Goal: Task Accomplishment & Management: Manage account settings

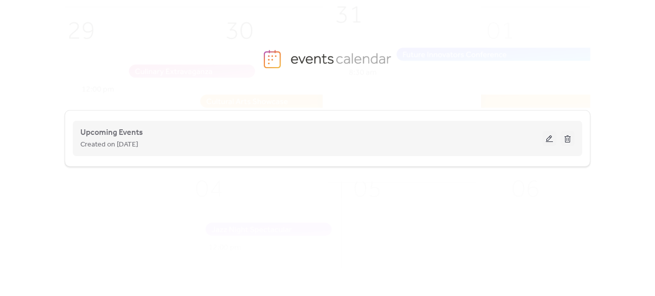
click at [543, 142] on button at bounding box center [549, 138] width 14 height 15
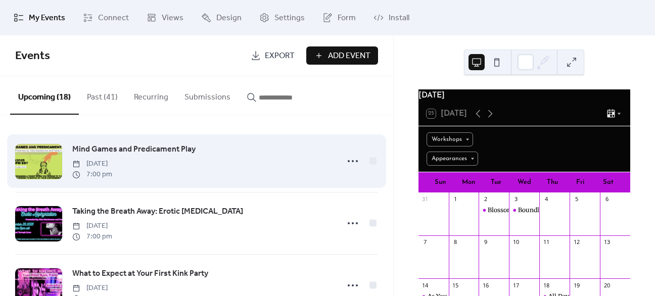
click at [97, 149] on span "Mind Games and Predicament Play" at bounding box center [133, 150] width 123 height 12
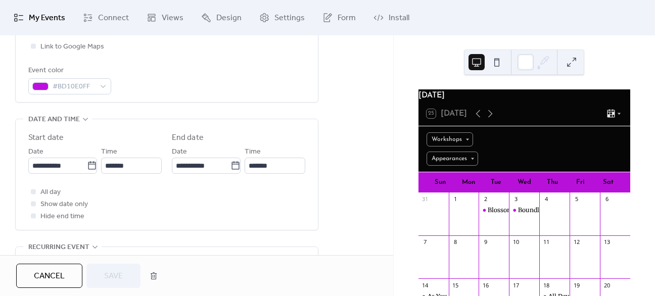
scroll to position [269, 0]
click at [88, 161] on icon at bounding box center [92, 163] width 8 height 8
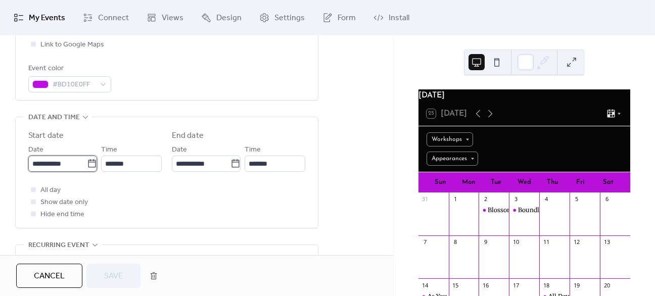
click at [86, 161] on input "**********" at bounding box center [57, 164] width 59 height 16
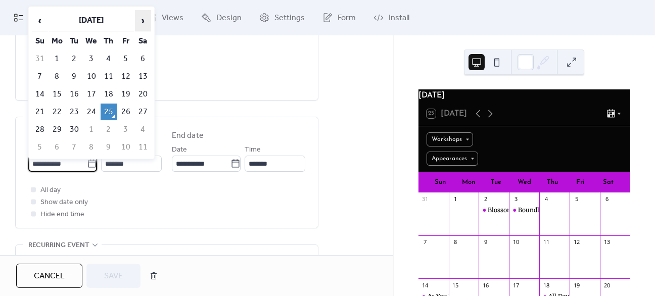
click at [140, 23] on span "›" at bounding box center [142, 21] width 15 height 20
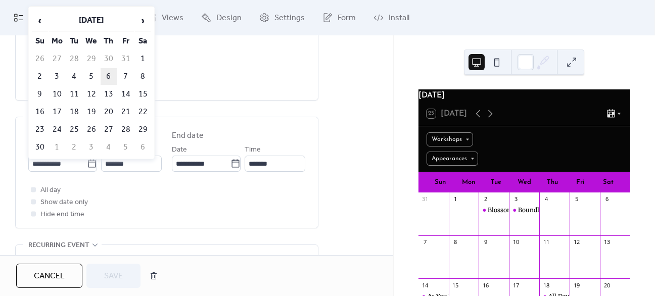
click at [112, 77] on td "6" at bounding box center [109, 76] width 16 height 17
type input "**********"
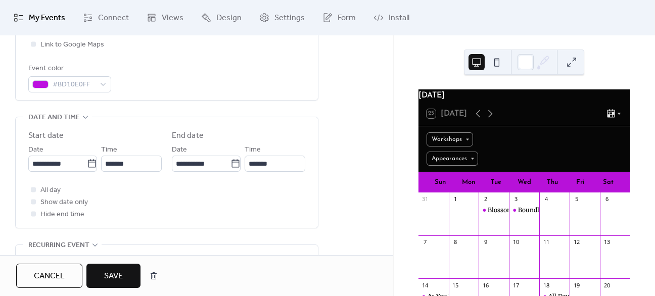
click at [216, 197] on div "All day Show date only Hide end time" at bounding box center [166, 202] width 277 height 36
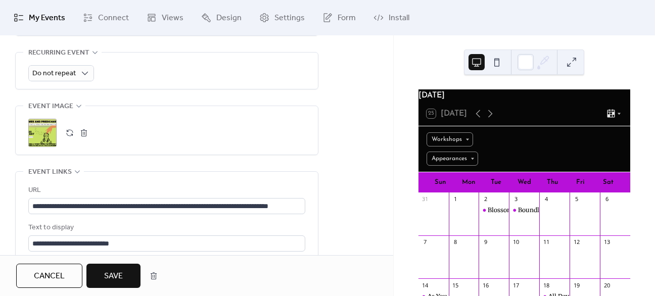
scroll to position [463, 0]
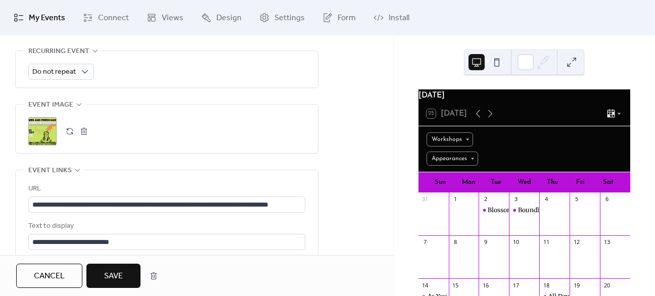
click at [82, 130] on button "button" at bounding box center [84, 131] width 14 height 14
click at [47, 130] on icon at bounding box center [42, 131] width 14 height 14
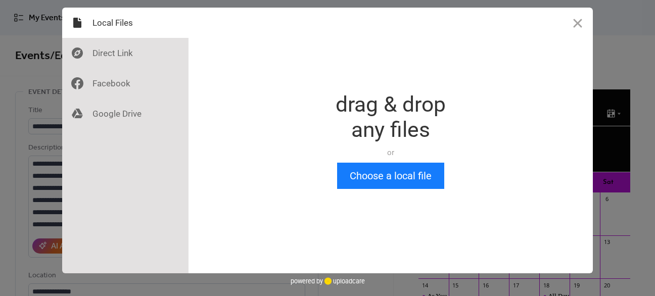
scroll to position [0, 0]
click at [384, 178] on button "Choose a local file" at bounding box center [390, 176] width 107 height 26
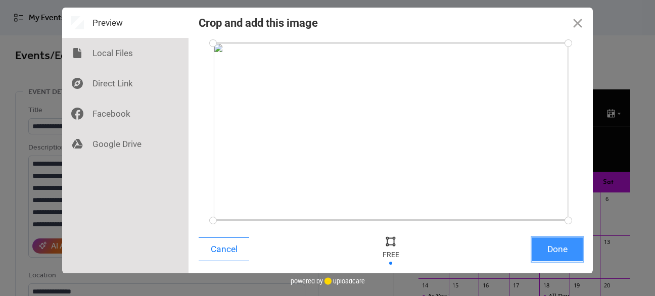
click at [555, 250] on button "Done" at bounding box center [557, 249] width 51 height 24
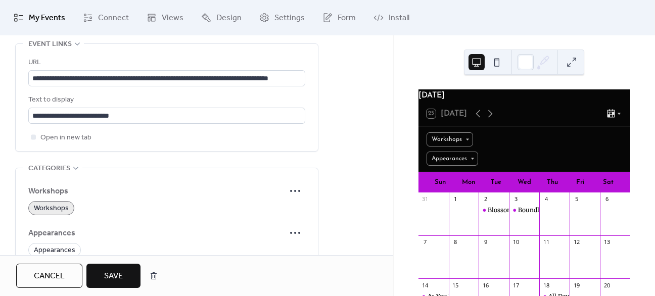
scroll to position [592, 0]
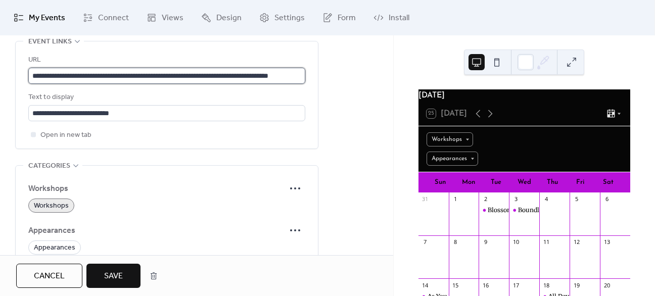
click at [125, 76] on input "**********" at bounding box center [166, 76] width 277 height 16
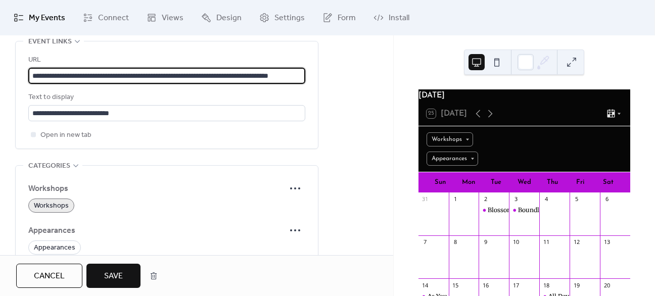
paste input "text"
type input "**********"
click at [121, 281] on span "Save" at bounding box center [113, 276] width 19 height 12
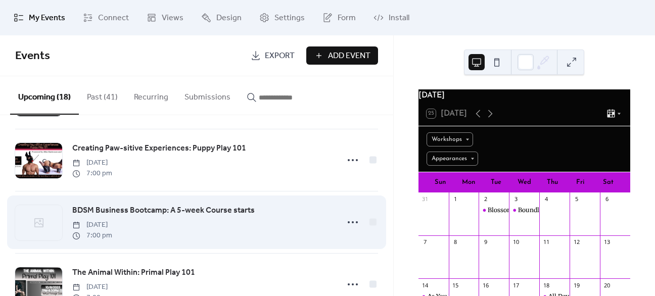
scroll to position [261, 0]
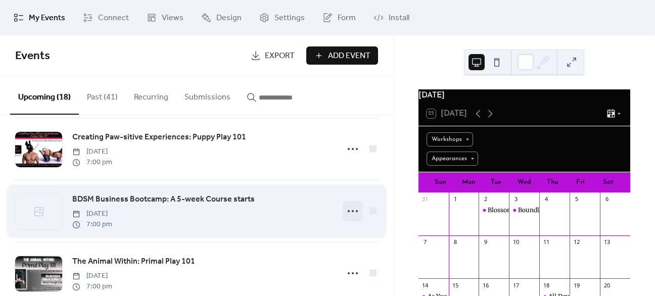
click at [353, 215] on icon at bounding box center [353, 211] width 16 height 16
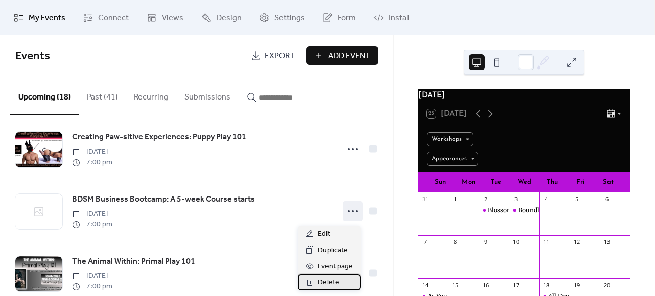
click at [327, 281] on span "Delete" at bounding box center [328, 283] width 21 height 12
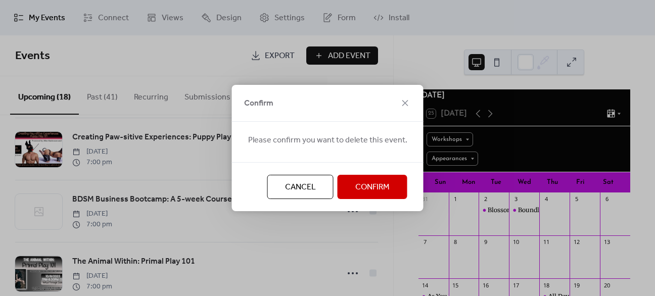
click at [361, 188] on span "Confirm" at bounding box center [372, 187] width 34 height 12
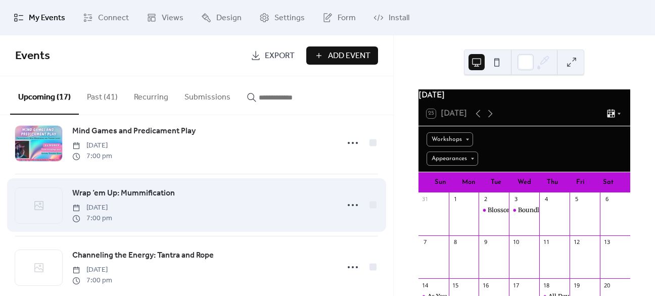
scroll to position [770, 0]
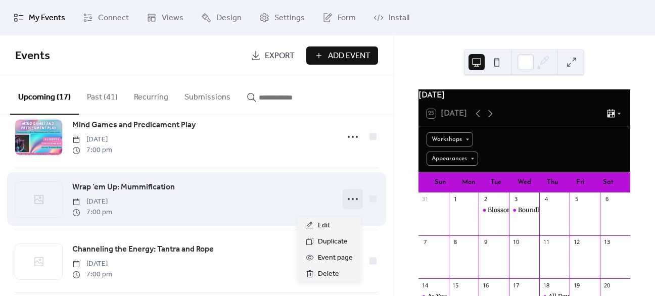
click at [349, 206] on icon at bounding box center [353, 199] width 16 height 16
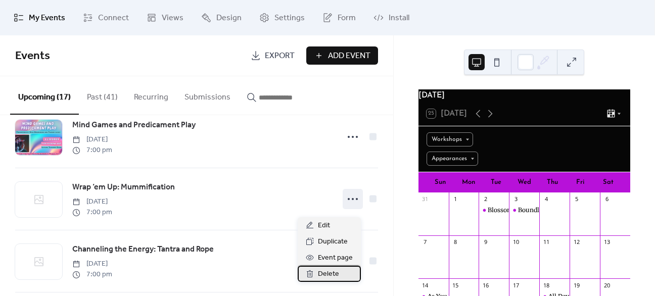
click at [326, 271] on span "Delete" at bounding box center [328, 274] width 21 height 12
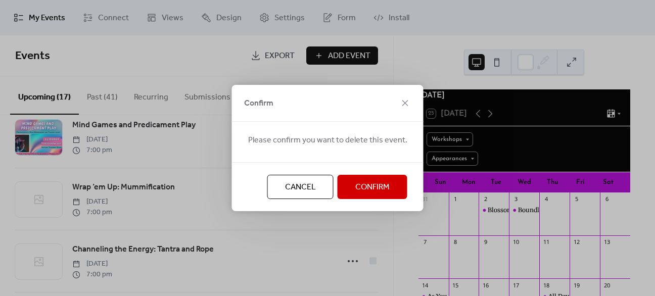
click at [366, 184] on span "Confirm" at bounding box center [372, 187] width 34 height 12
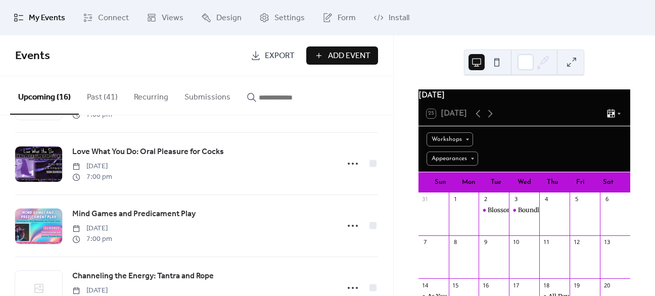
scroll to position [675, 0]
